Goal: Find contact information: Find contact information

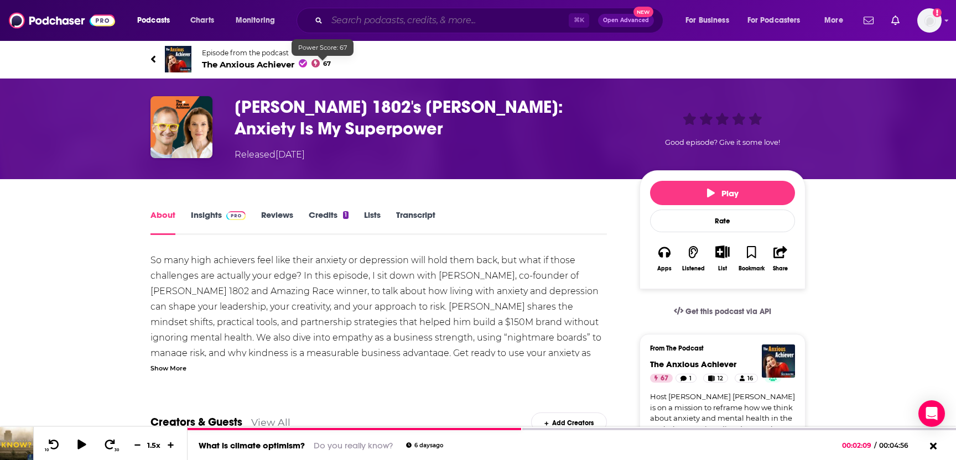
click at [361, 19] on input "Search podcasts, credits, & more..." at bounding box center [448, 21] width 242 height 18
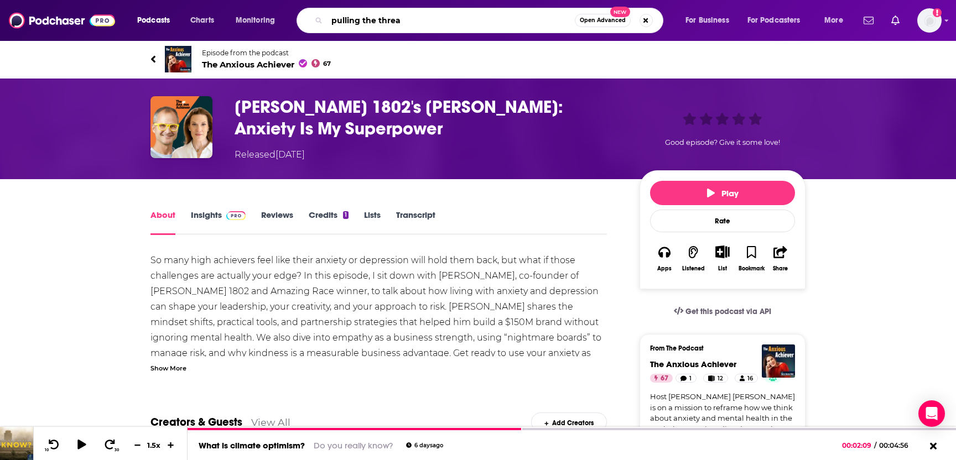
type input "pulling the thread"
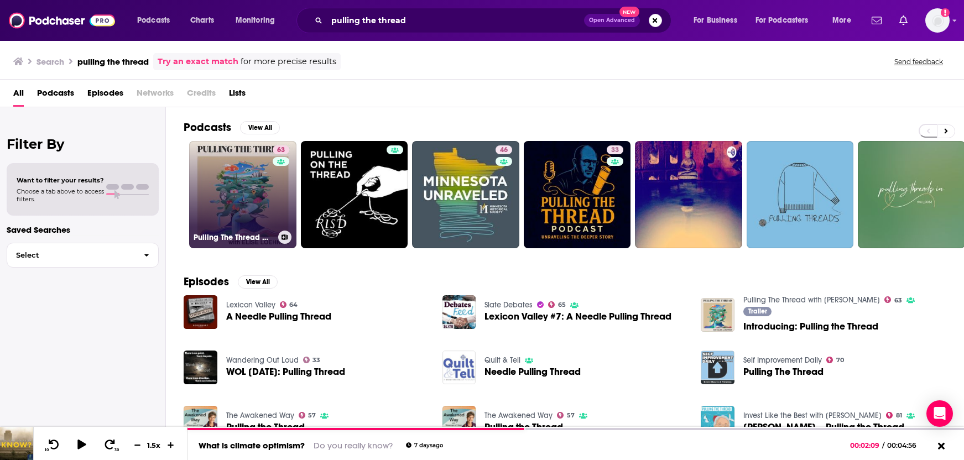
click at [244, 203] on link "63 Pulling The Thread with [PERSON_NAME]" at bounding box center [242, 194] width 107 height 107
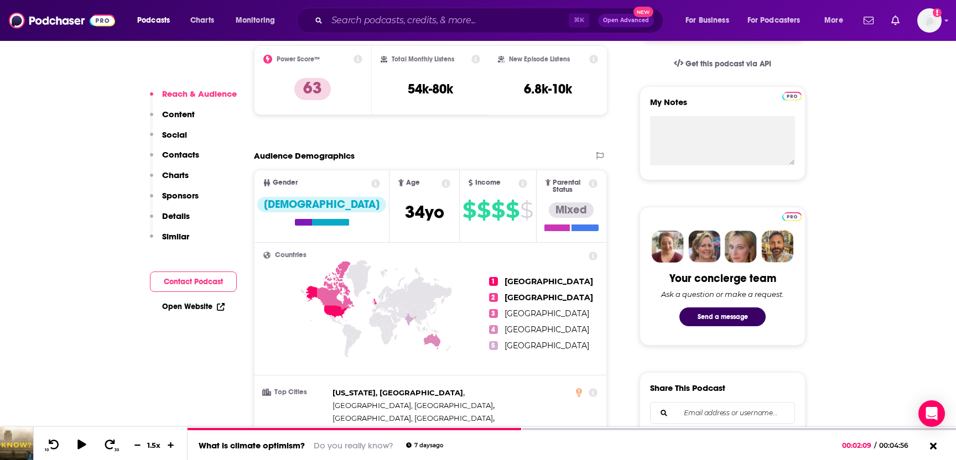
scroll to position [244, 0]
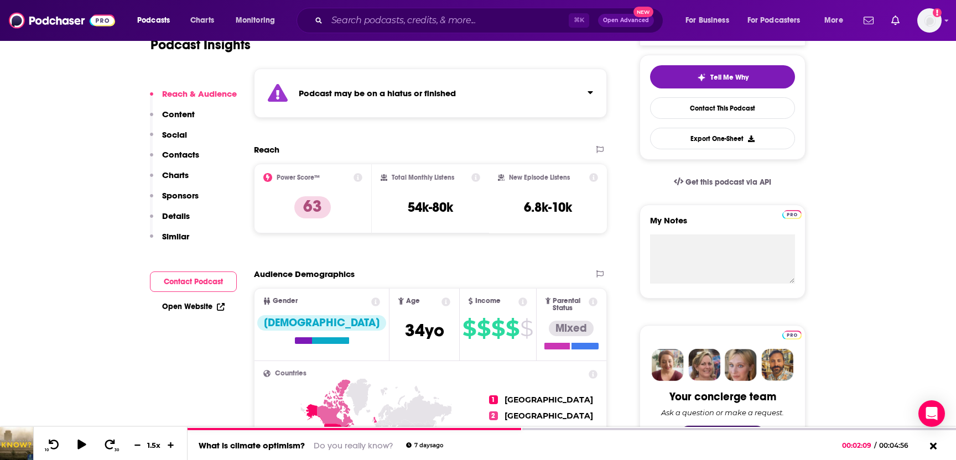
click at [189, 152] on p "Contacts" at bounding box center [180, 154] width 37 height 11
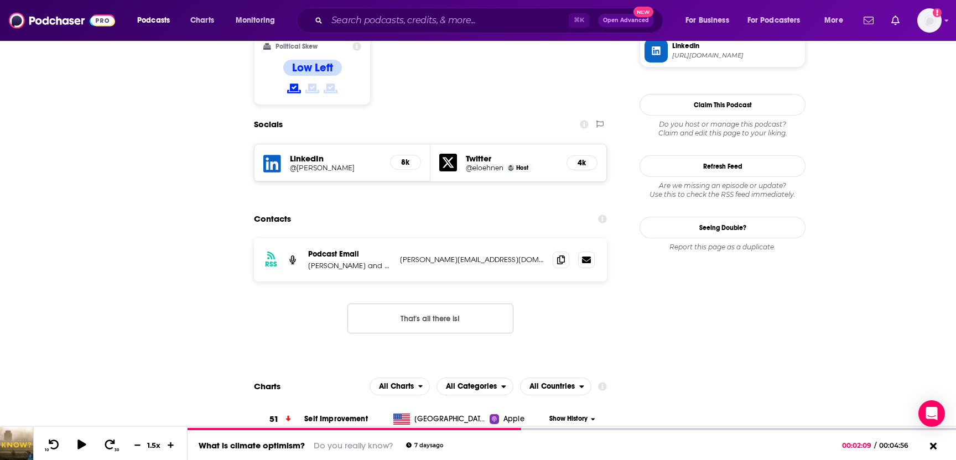
scroll to position [0, 0]
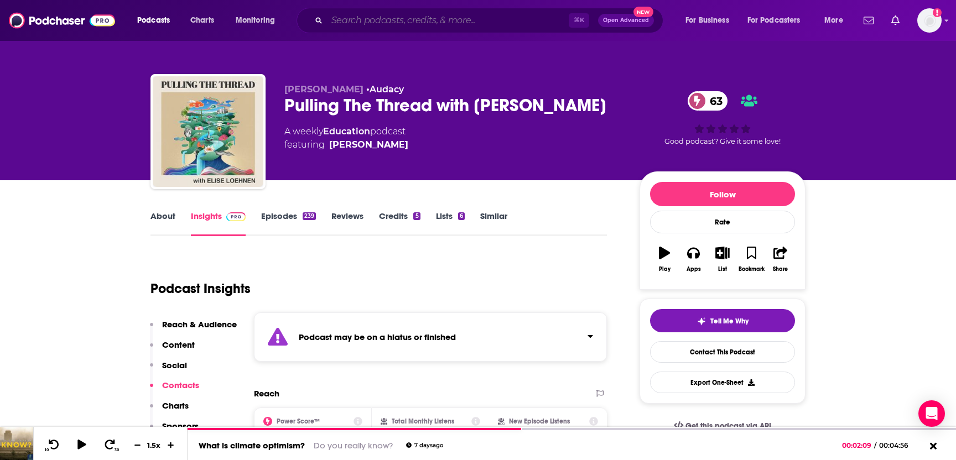
click at [362, 22] on input "Search podcasts, credits, & more..." at bounding box center [448, 21] width 242 height 18
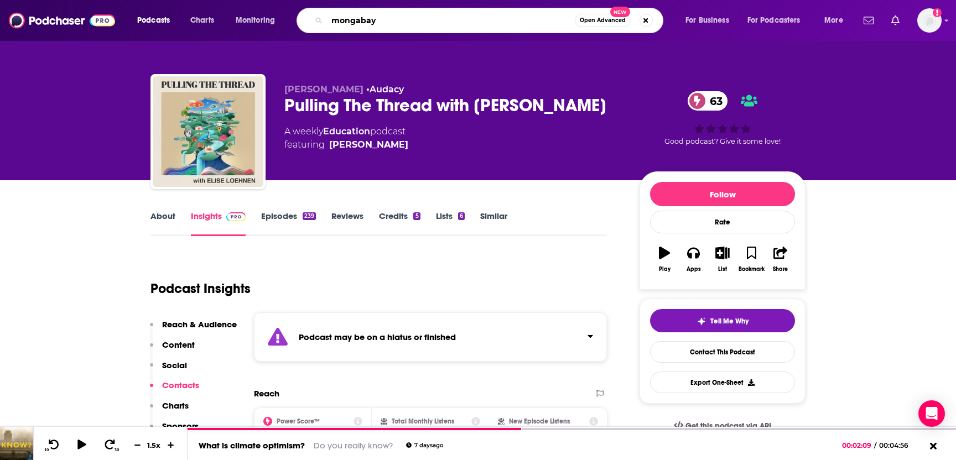
type input "mongabay"
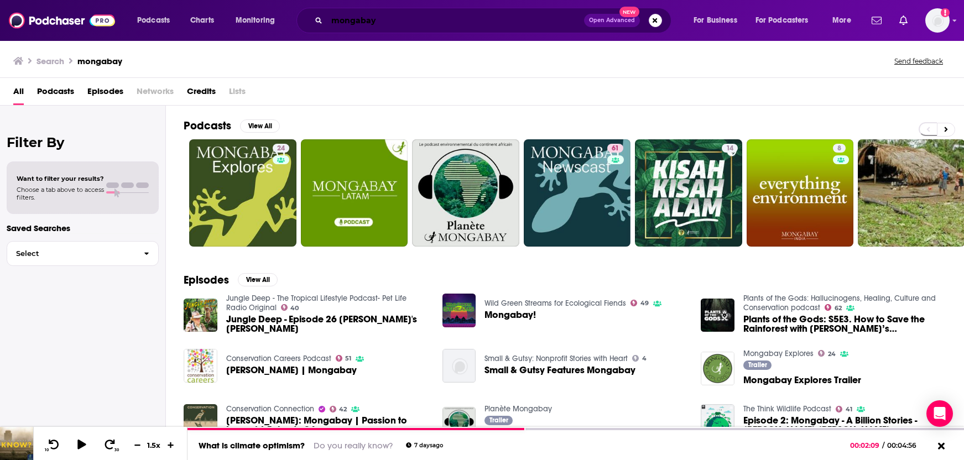
click at [379, 20] on input "mongabay" at bounding box center [455, 21] width 257 height 18
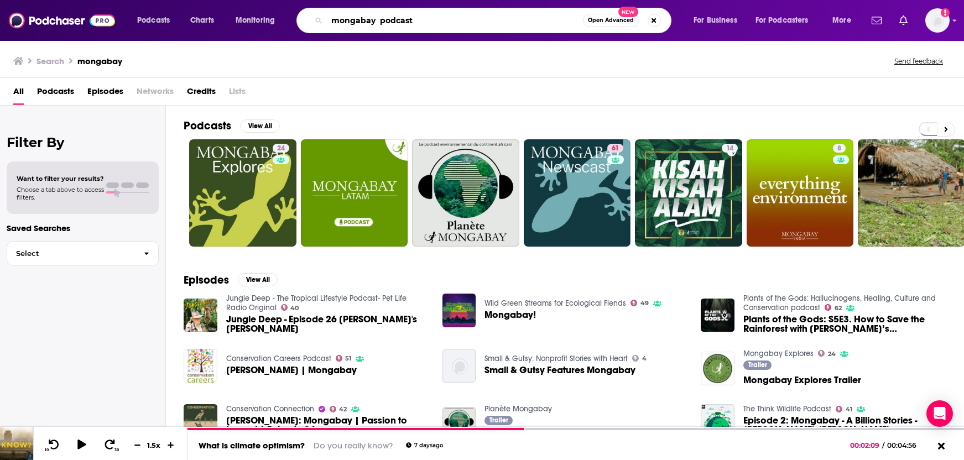
type input "mongabay podcast"
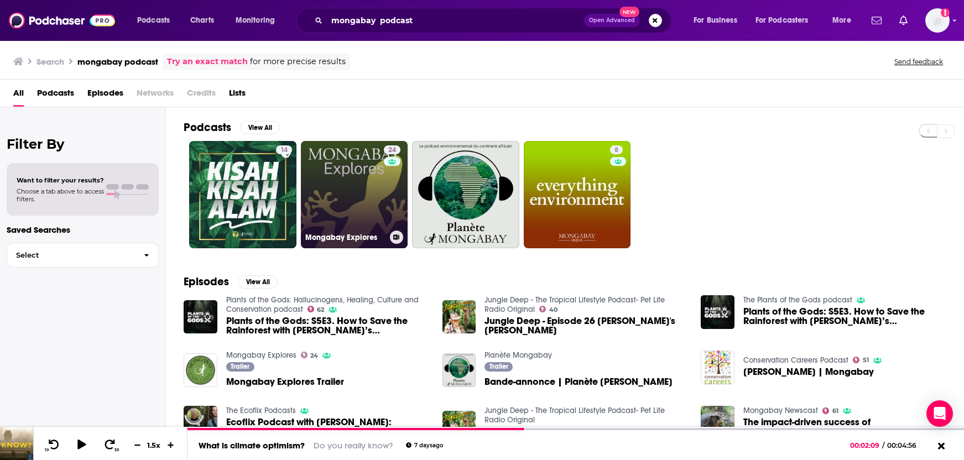
click at [329, 198] on link "24 Mongabay Explores" at bounding box center [354, 194] width 107 height 107
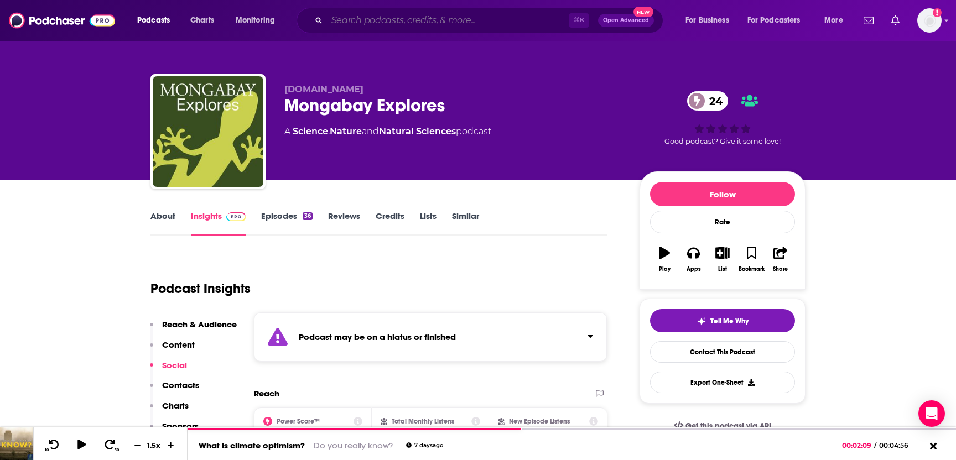
click at [386, 22] on input "Search podcasts, credits, & more..." at bounding box center [448, 21] width 242 height 18
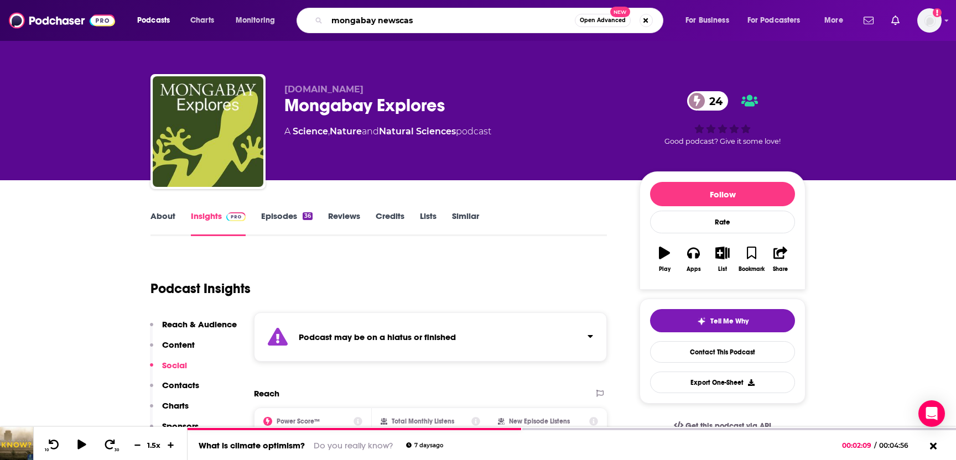
type input "mongabay newscast"
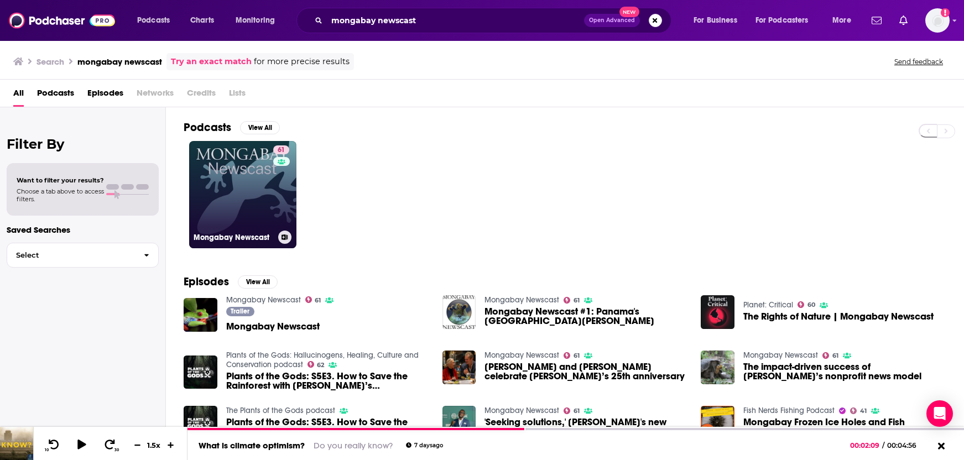
click at [247, 194] on link "61 Mongabay Newscast" at bounding box center [242, 194] width 107 height 107
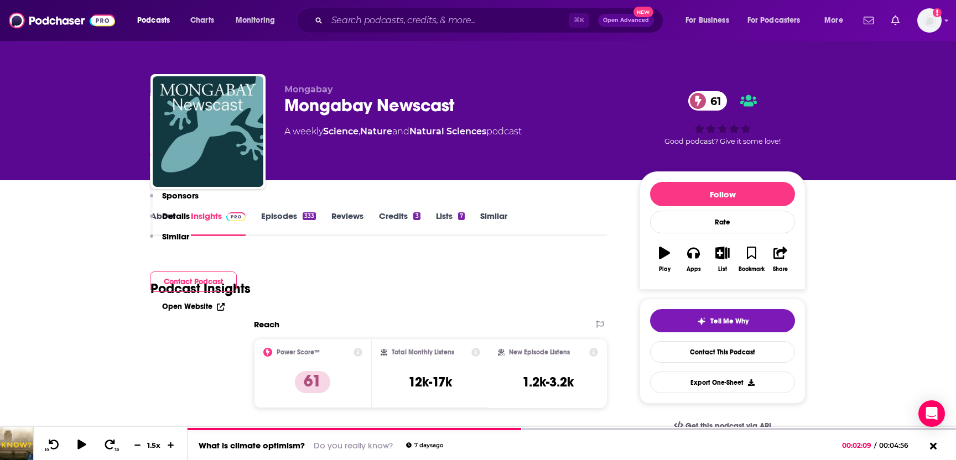
scroll to position [315, 0]
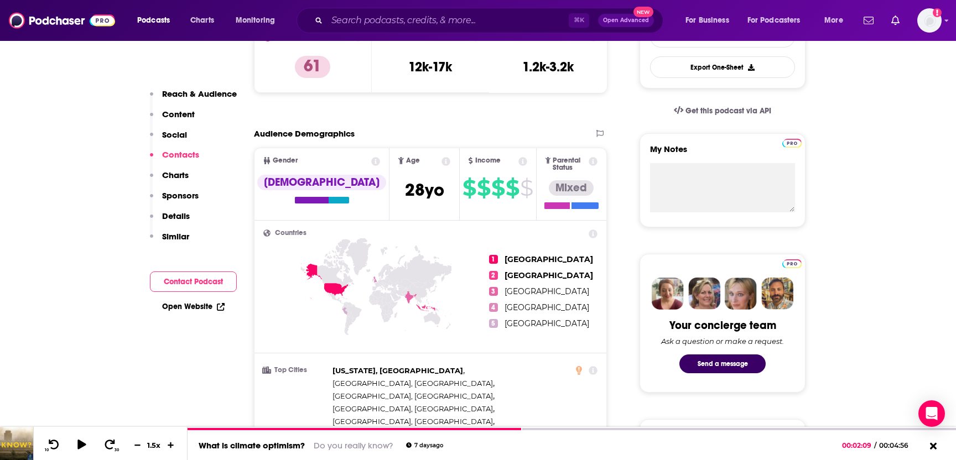
click at [195, 305] on link "Open Website" at bounding box center [193, 306] width 63 height 9
